Goal: Task Accomplishment & Management: Manage account settings

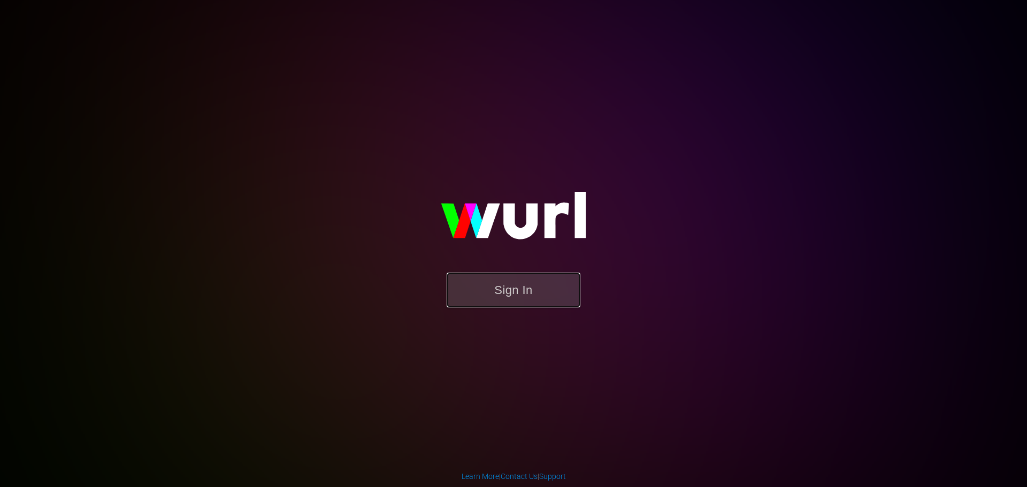
click at [538, 281] on button "Sign In" at bounding box center [514, 290] width 134 height 35
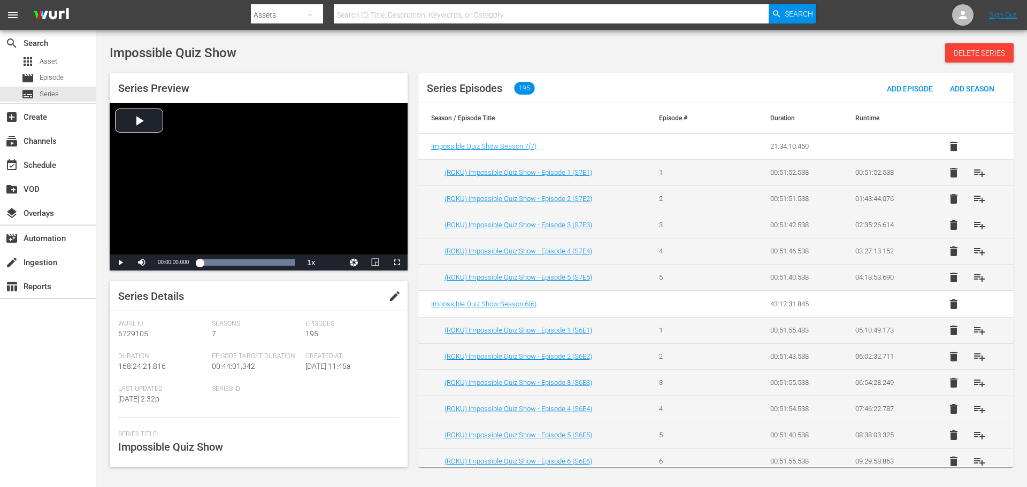
click at [394, 293] on span "edit" at bounding box center [394, 296] width 13 height 13
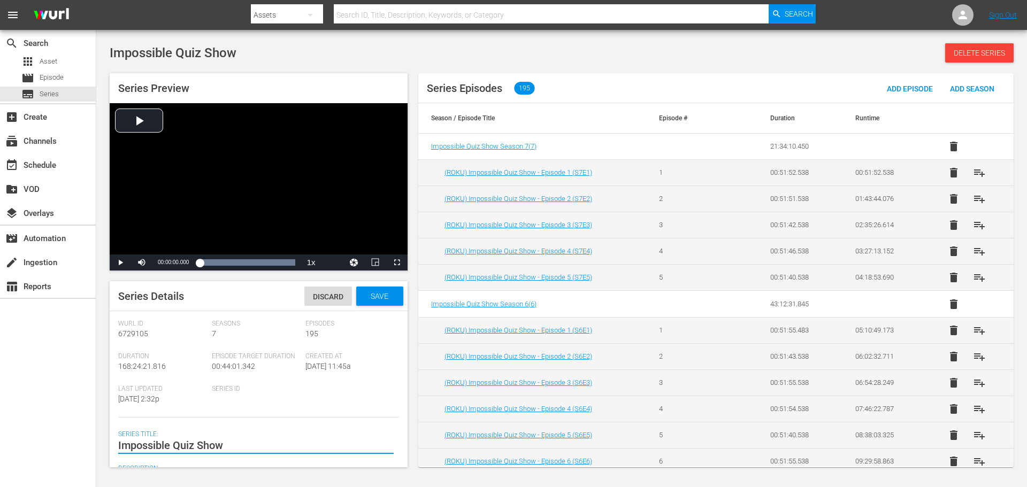
drag, startPoint x: 256, startPoint y: 449, endPoint x: 294, endPoint y: 447, distance: 38.0
click at [293, 448] on textarea "Impossible Quiz Show" at bounding box center [255, 445] width 275 height 13
drag, startPoint x: 298, startPoint y: 443, endPoint x: 202, endPoint y: 454, distance: 96.8
click at [298, 443] on textarea "Impossible Quiz Show" at bounding box center [255, 445] width 275 height 13
click at [114, 442] on div "Series Details Discard Save [PERSON_NAME] Id 6729105 Seasons 7 Episodes 195 Dur…" at bounding box center [259, 374] width 298 height 186
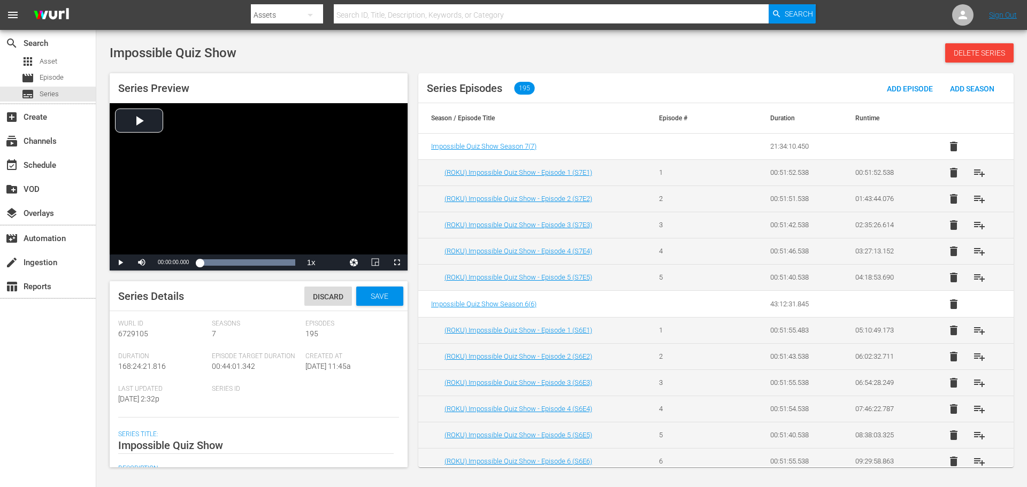
click at [167, 435] on div "Impossible Quiz Show Impossible Quiz Show" at bounding box center [255, 446] width 275 height 26
click at [223, 446] on textarea "Impossible Quiz Show" at bounding box center [255, 445] width 275 height 13
click at [246, 452] on div "Impossible Quiz Show Impossible Quiz Show" at bounding box center [255, 446] width 275 height 26
